Goal: Register for event/course

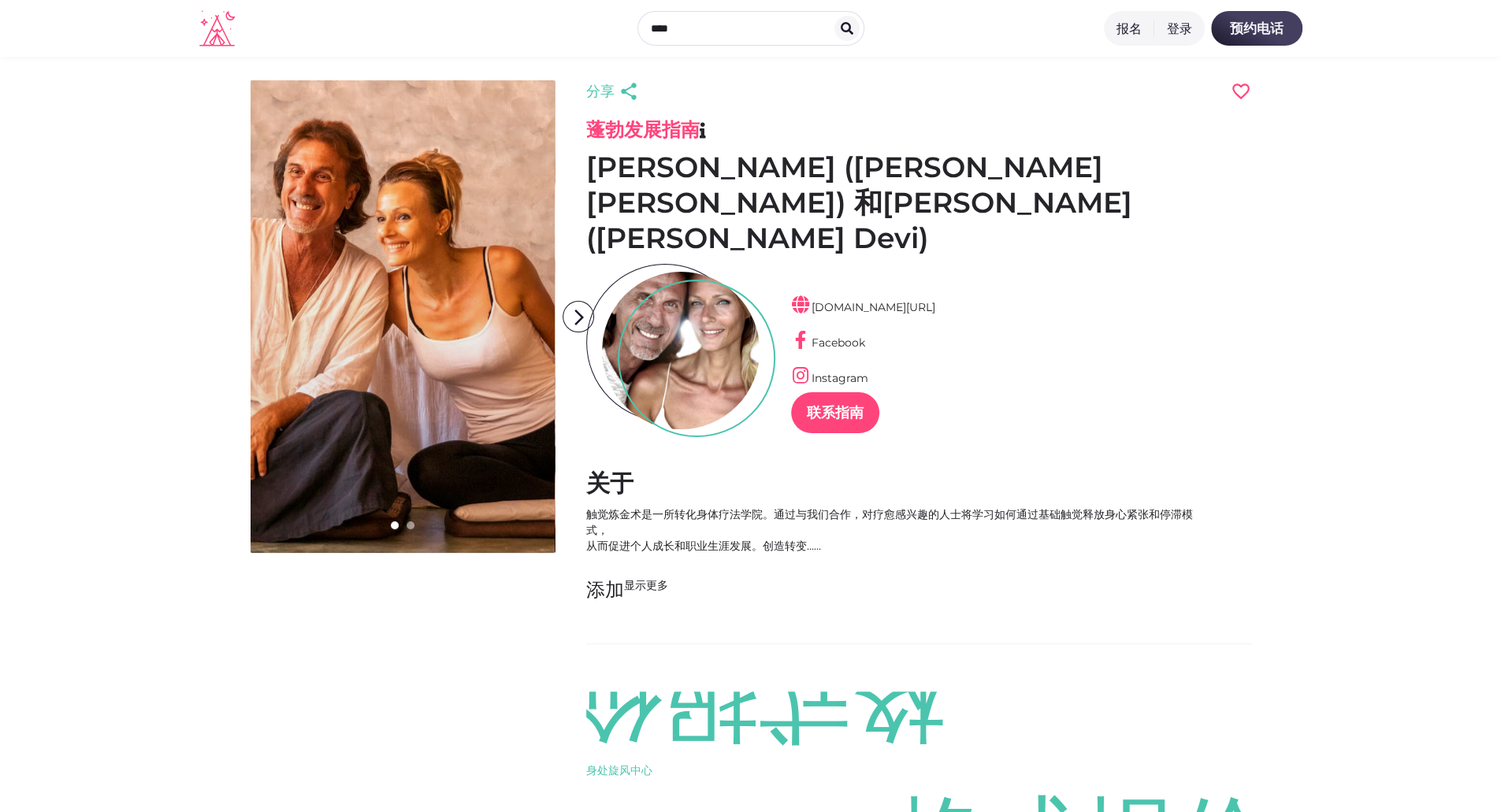
click at [1133, 28] on font "报名" at bounding box center [1128, 28] width 25 height 16
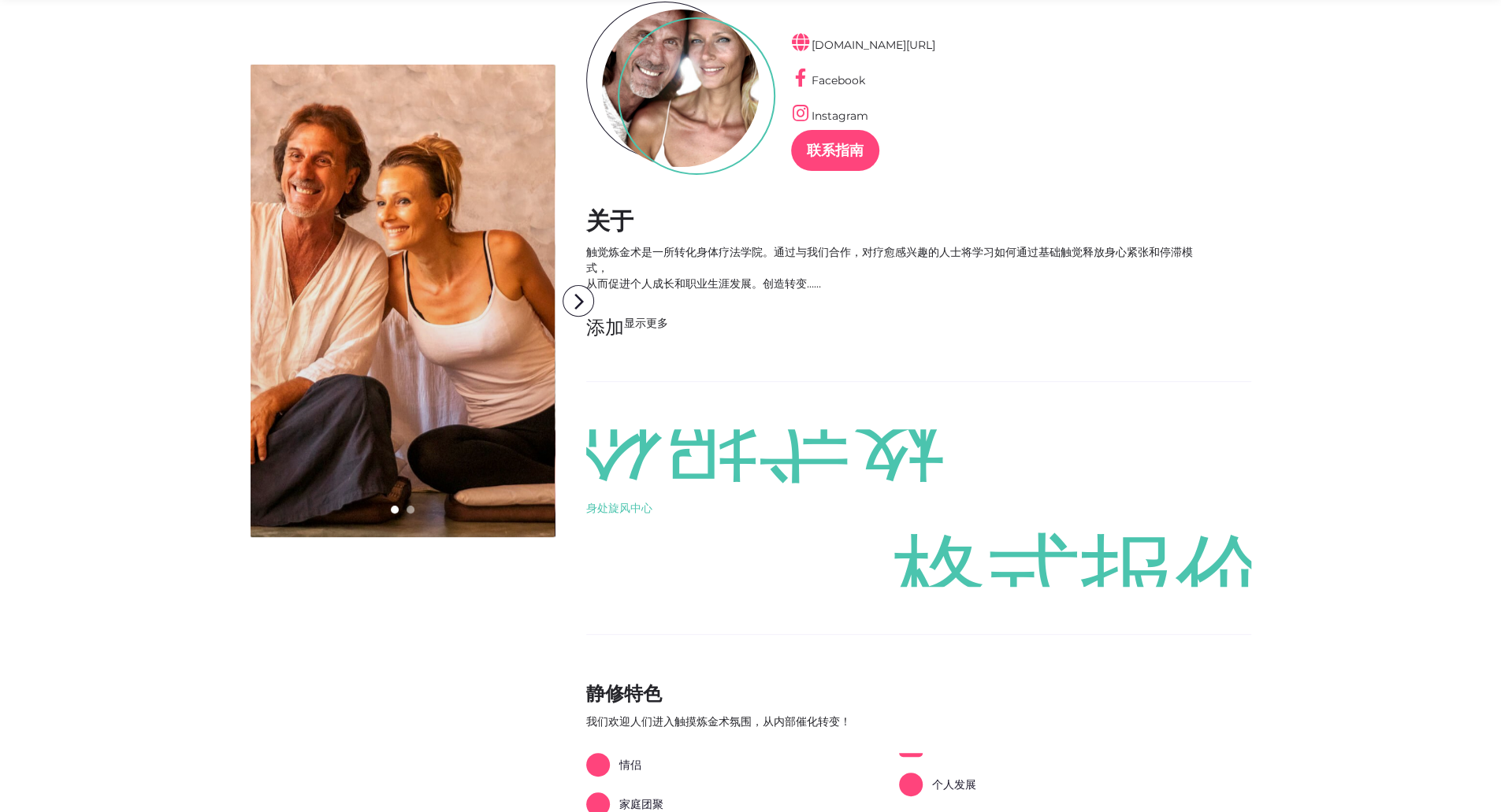
scroll to position [524, 0]
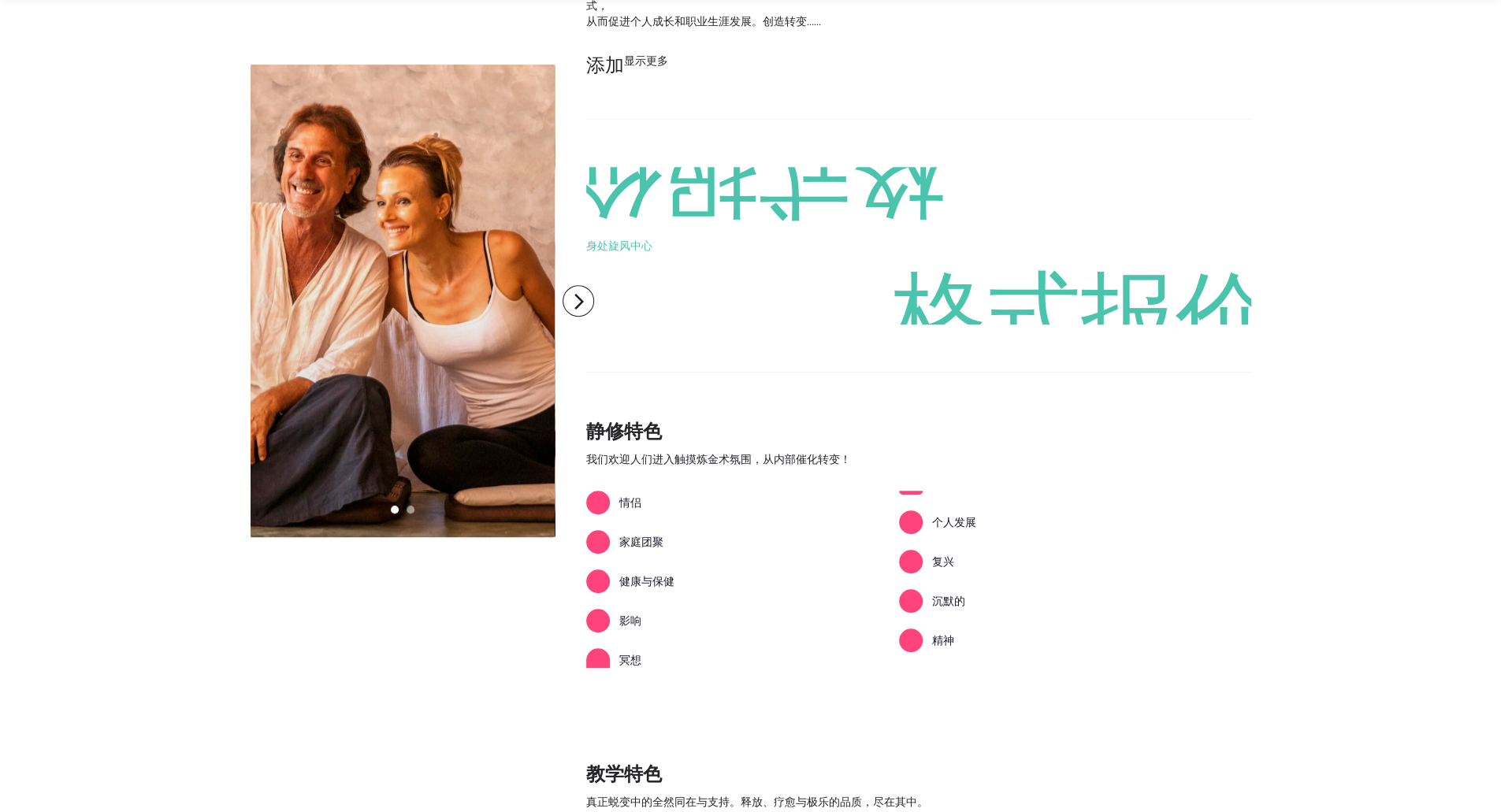
click at [724, 192] on font "格式报价" at bounding box center [756, 190] width 378 height 95
click at [582, 301] on font "arrow_forward_ios" at bounding box center [579, 301] width 19 height 19
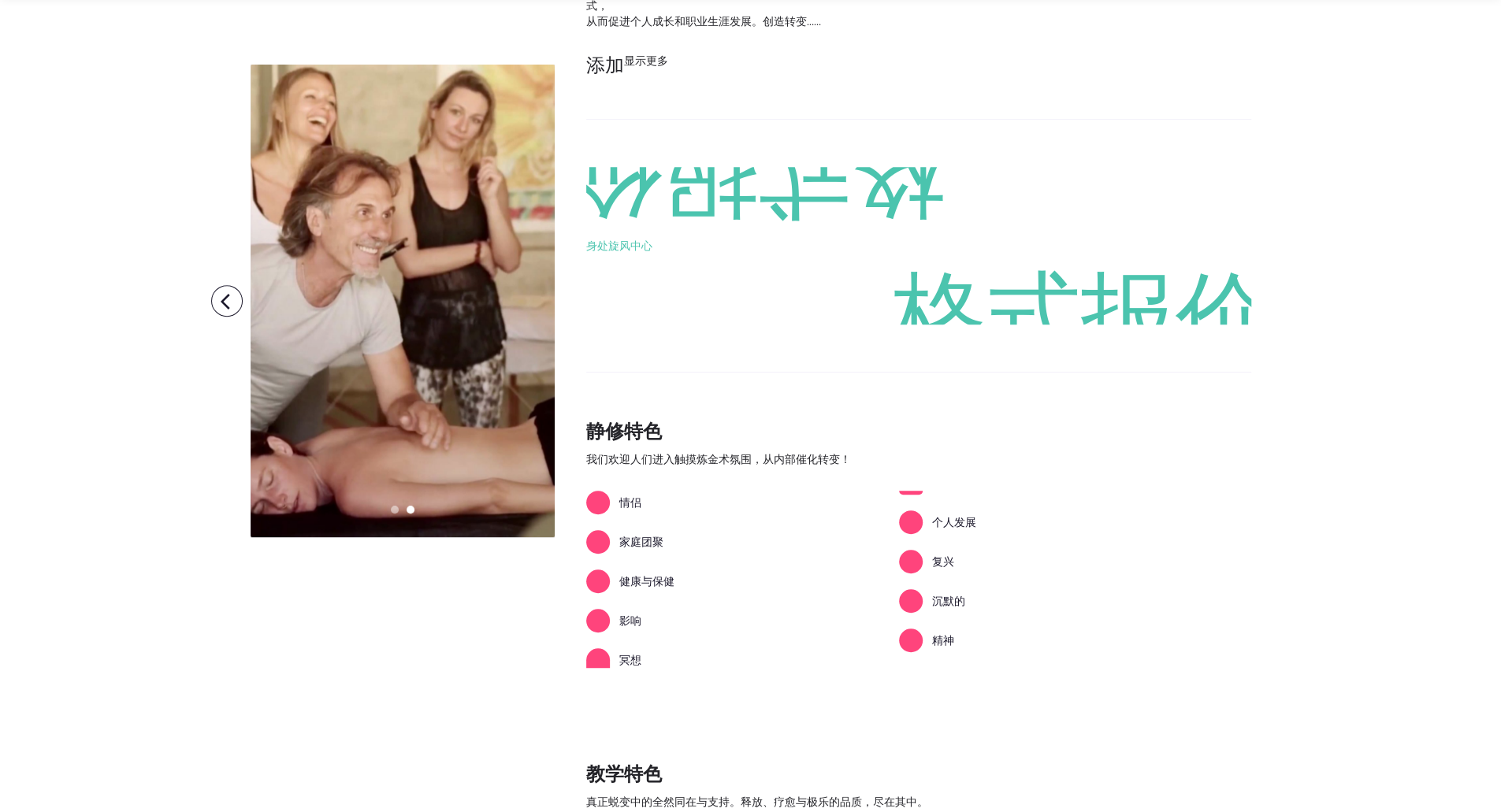
click at [811, 160] on font "格式报价" at bounding box center [756, 190] width 378 height 95
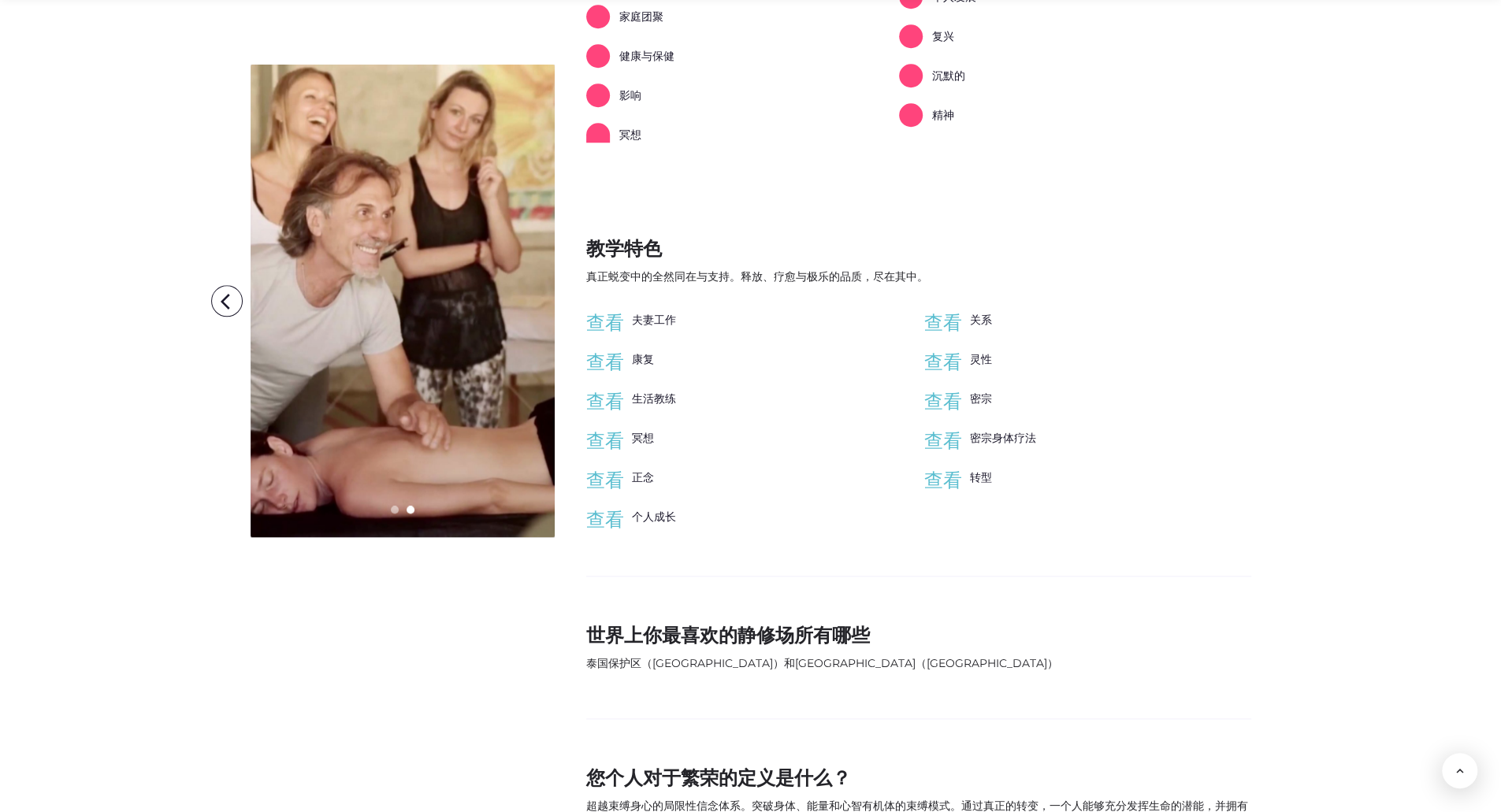
click at [936, 310] on font "查看" at bounding box center [943, 319] width 38 height 19
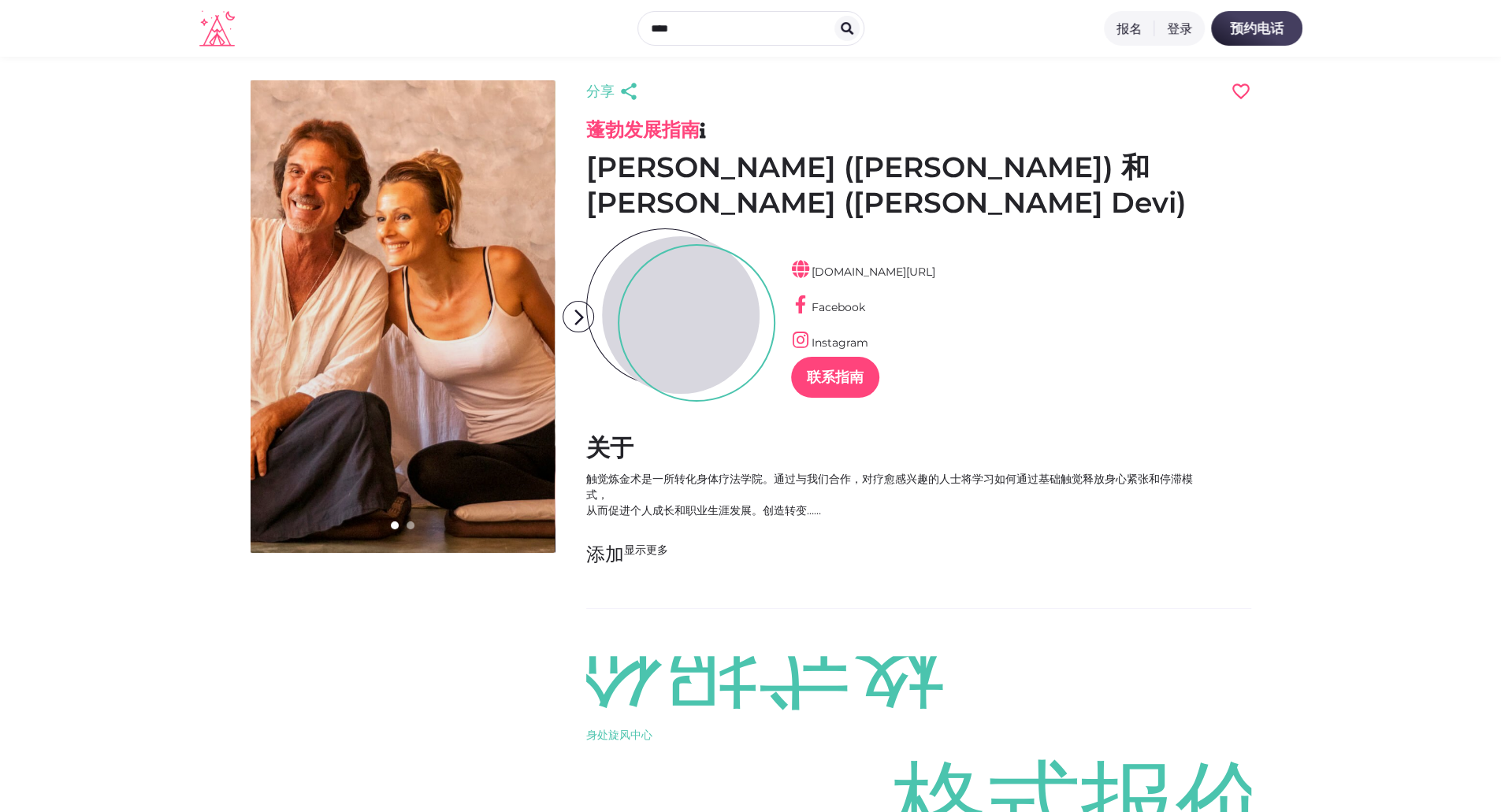
scroll to position [38, 56]
